Goal: Information Seeking & Learning: Learn about a topic

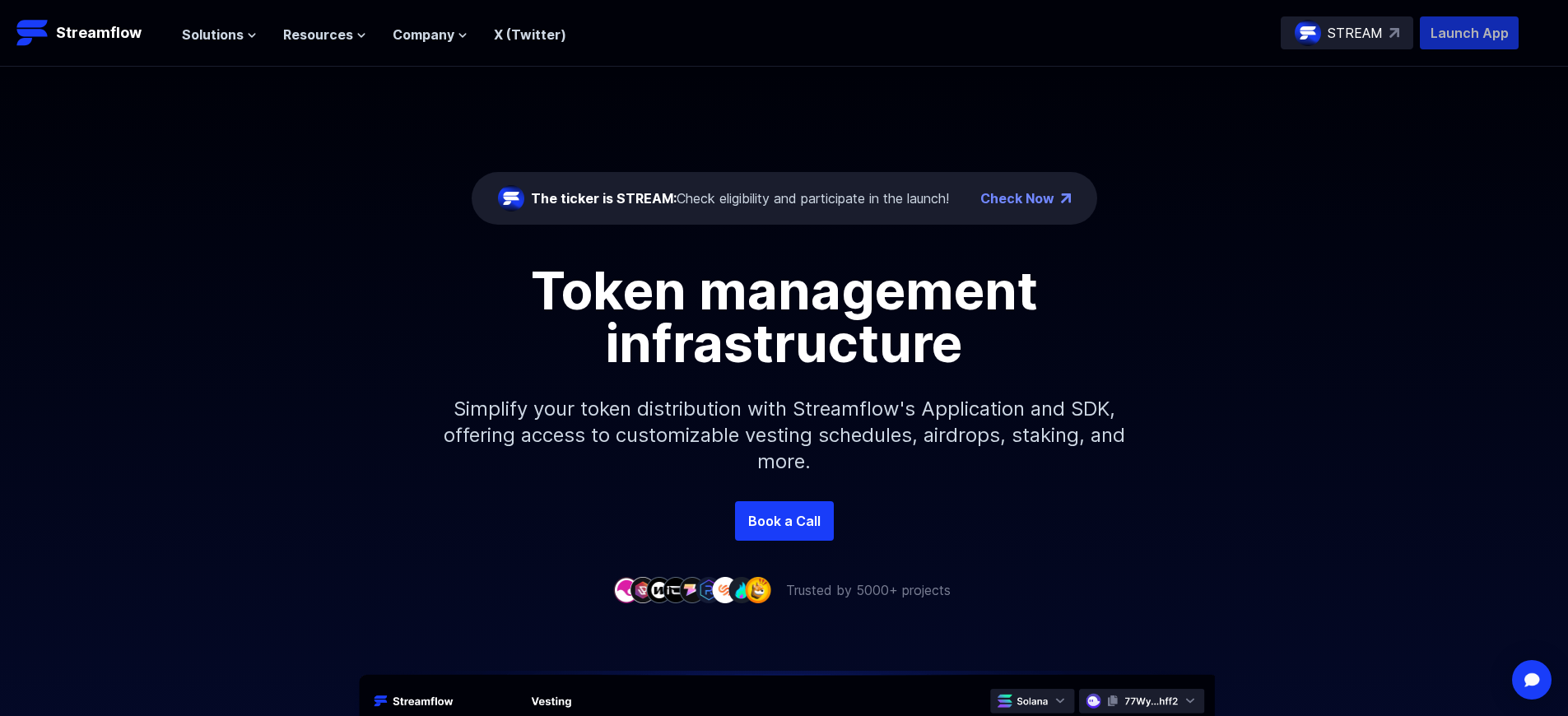
click at [1470, 33] on p "Launch App" at bounding box center [1469, 33] width 98 height 33
